Goal: Information Seeking & Learning: Understand process/instructions

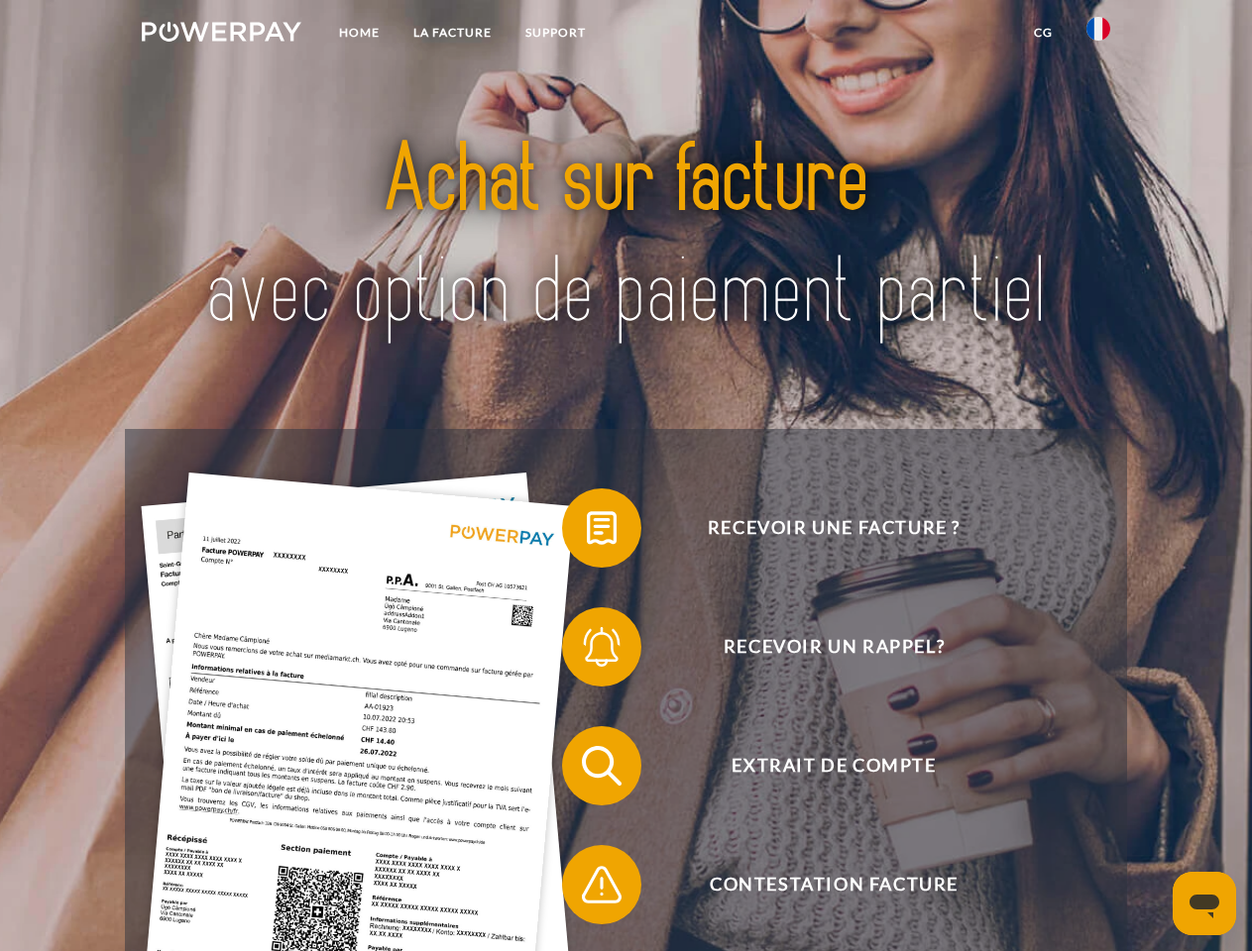
click at [221, 35] on img at bounding box center [222, 32] width 160 height 20
click at [1098, 35] on img at bounding box center [1098, 29] width 24 height 24
click at [1043, 33] on link "CG" at bounding box center [1043, 33] width 53 height 36
click at [587, 532] on span at bounding box center [571, 528] width 99 height 99
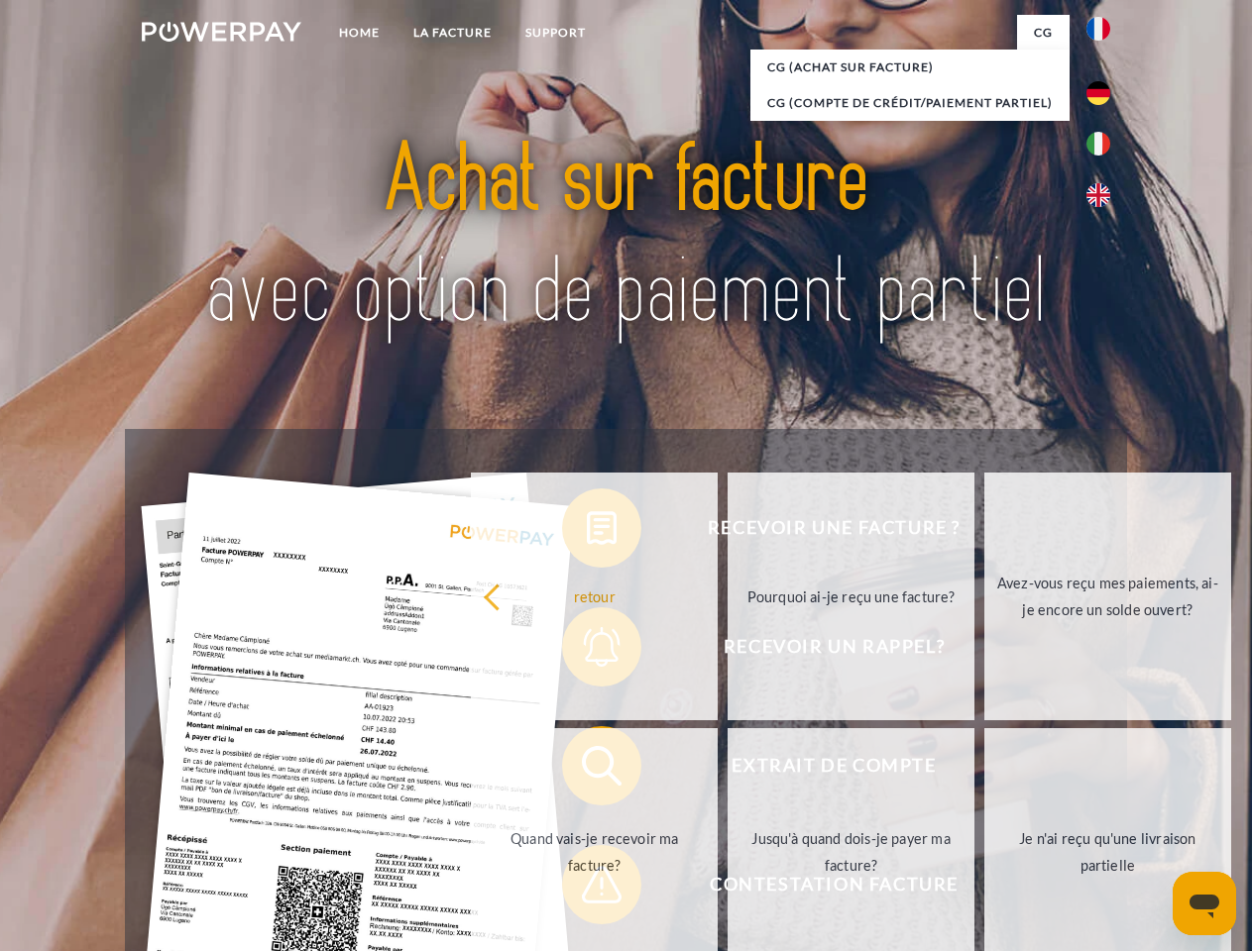
click at [587, 651] on div "Recevoir une facture ? Recevoir un rappel? Extrait de compte retour" at bounding box center [625, 825] width 1001 height 793
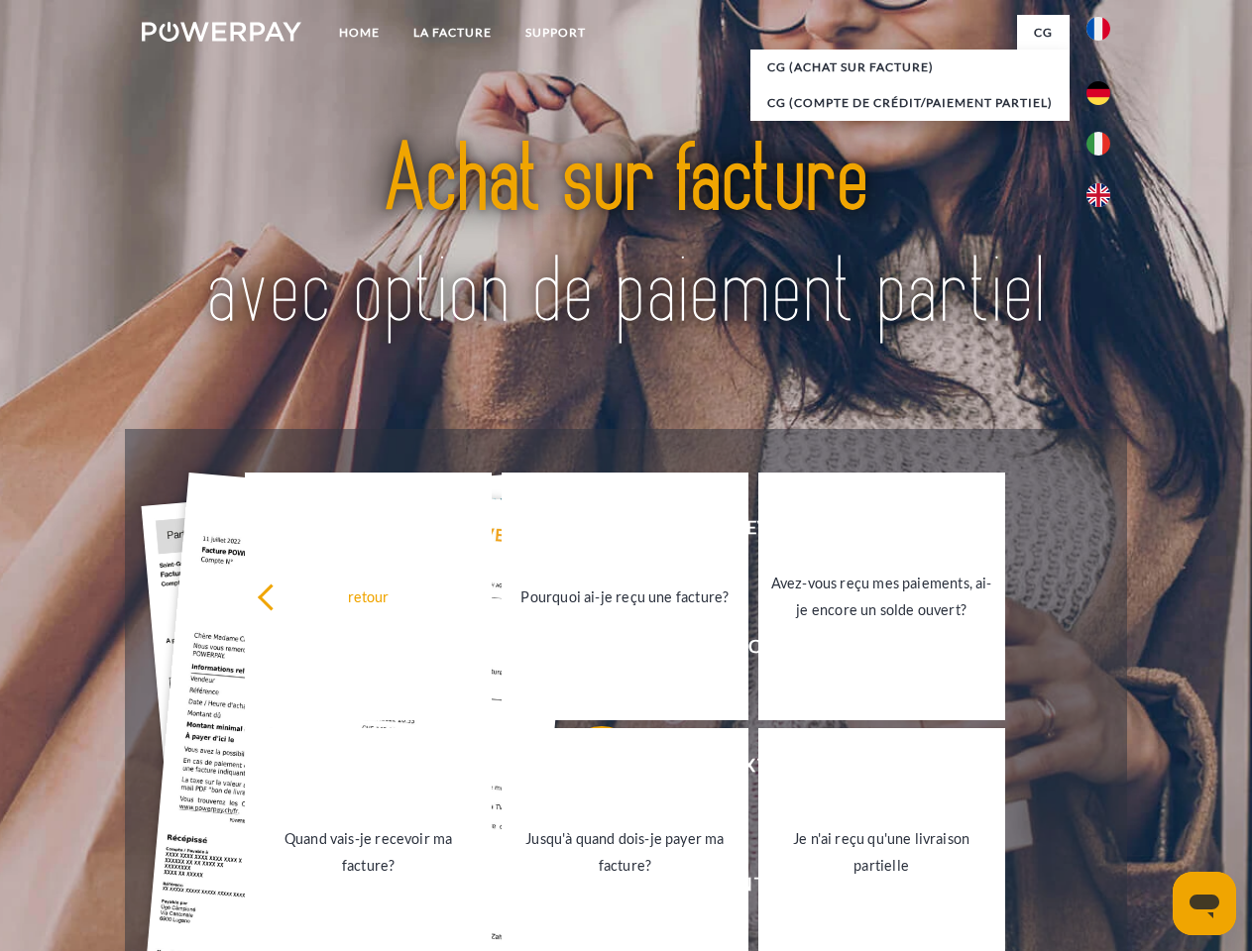
click at [587, 770] on link "Jusqu'à quand dois-je payer ma facture?" at bounding box center [624, 852] width 247 height 248
click at [587, 889] on span at bounding box center [571, 884] width 99 height 99
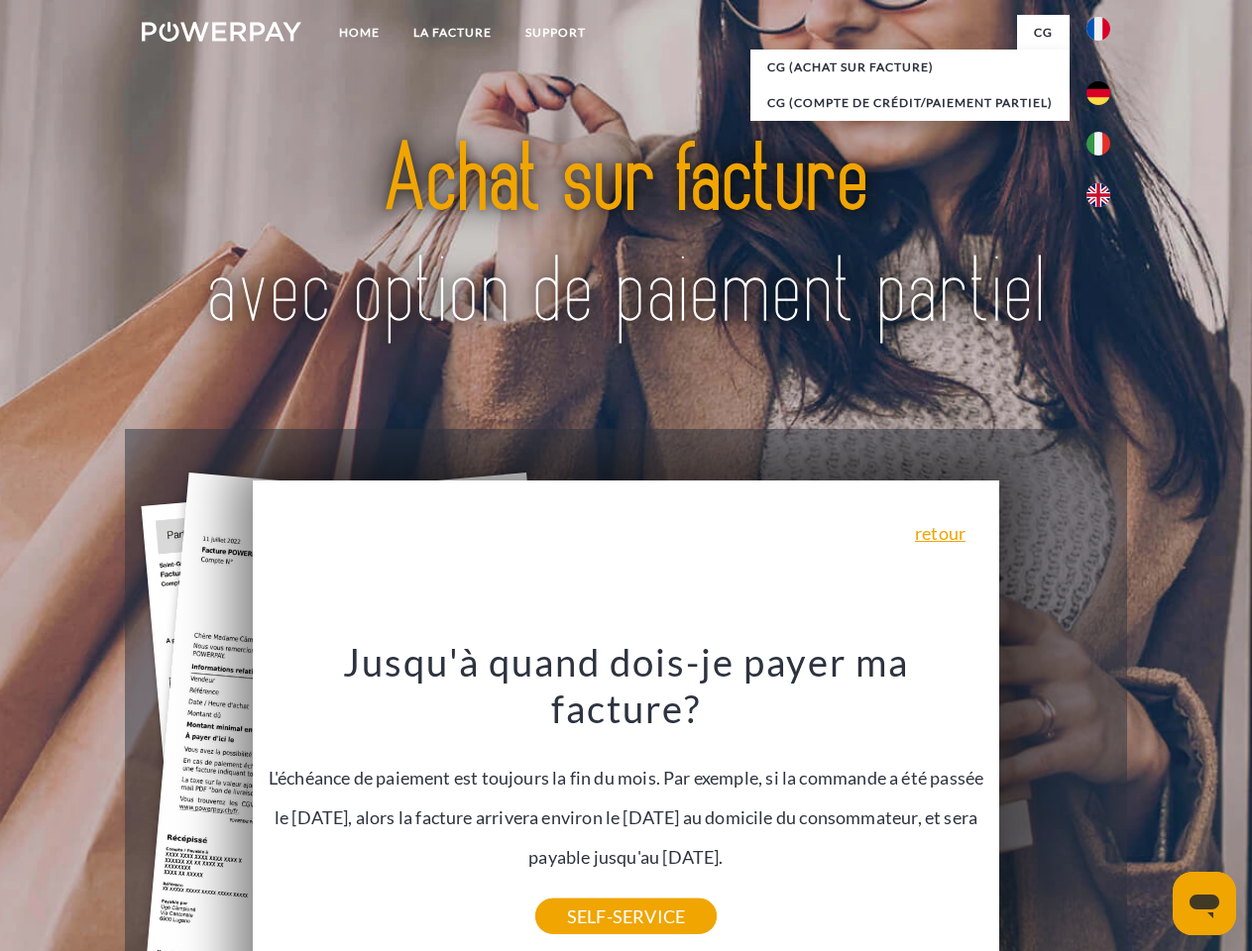
click at [1204, 904] on icon "Ouvrir la fenêtre de messagerie" at bounding box center [1204, 907] width 30 height 24
